Goal: Task Accomplishment & Management: Use online tool/utility

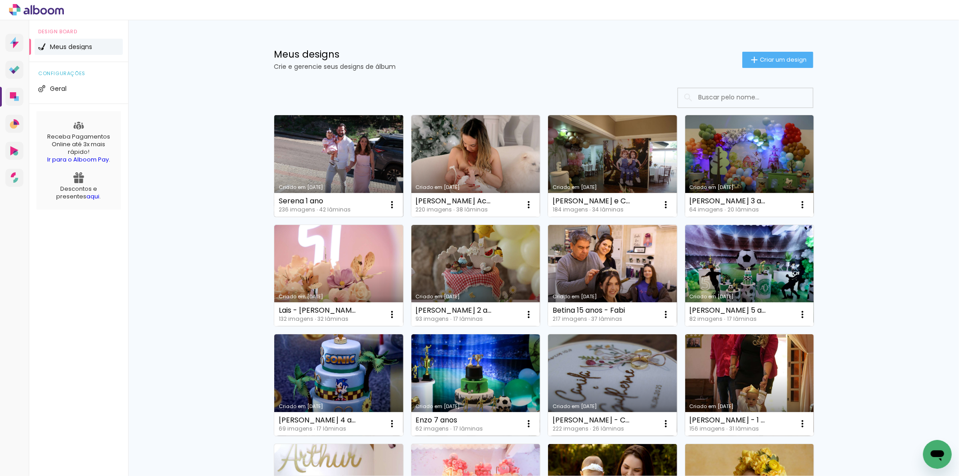
click at [354, 156] on link "Criado em [DATE]" at bounding box center [338, 166] width 129 height 102
